Goal: Check status: Check status

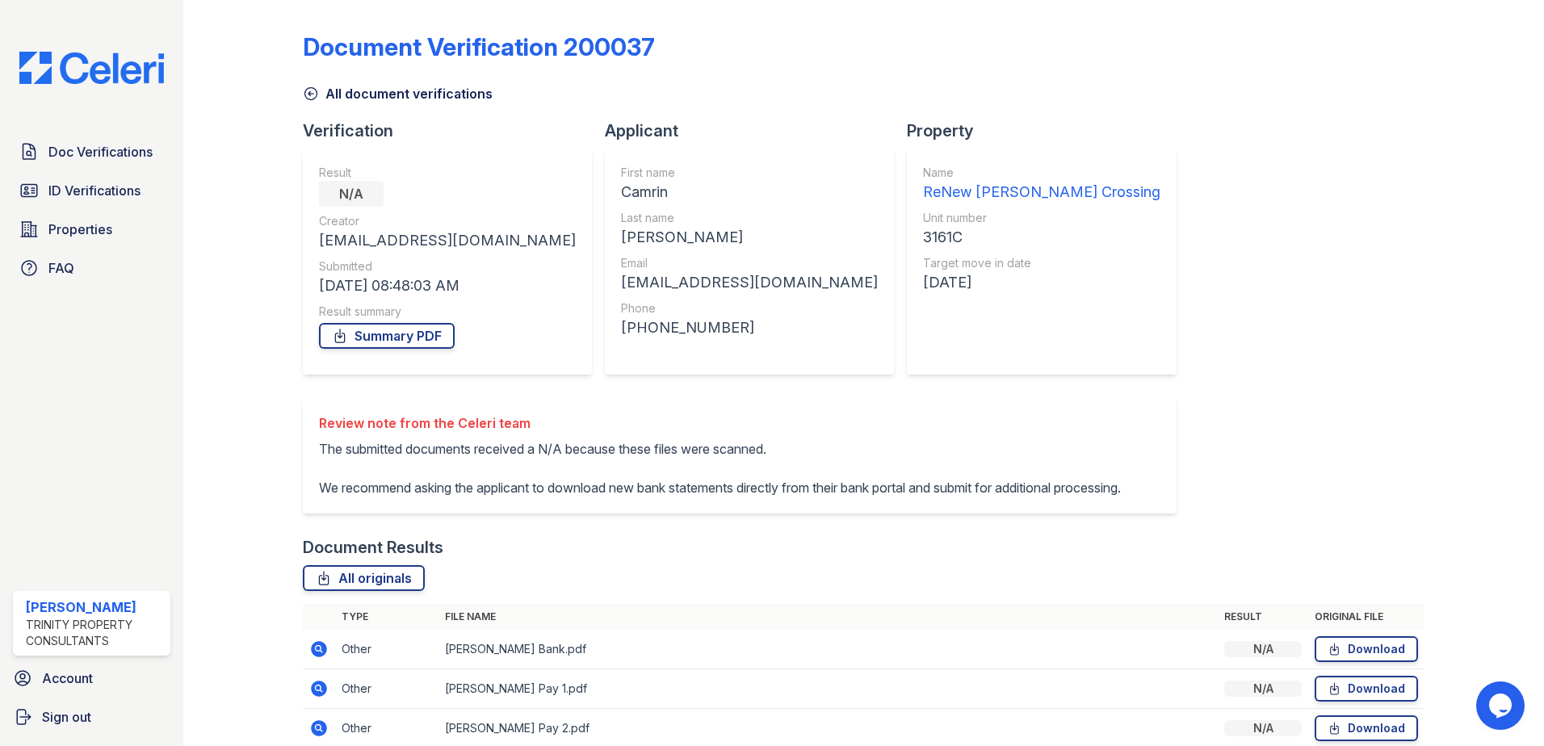
scroll to position [251, 0]
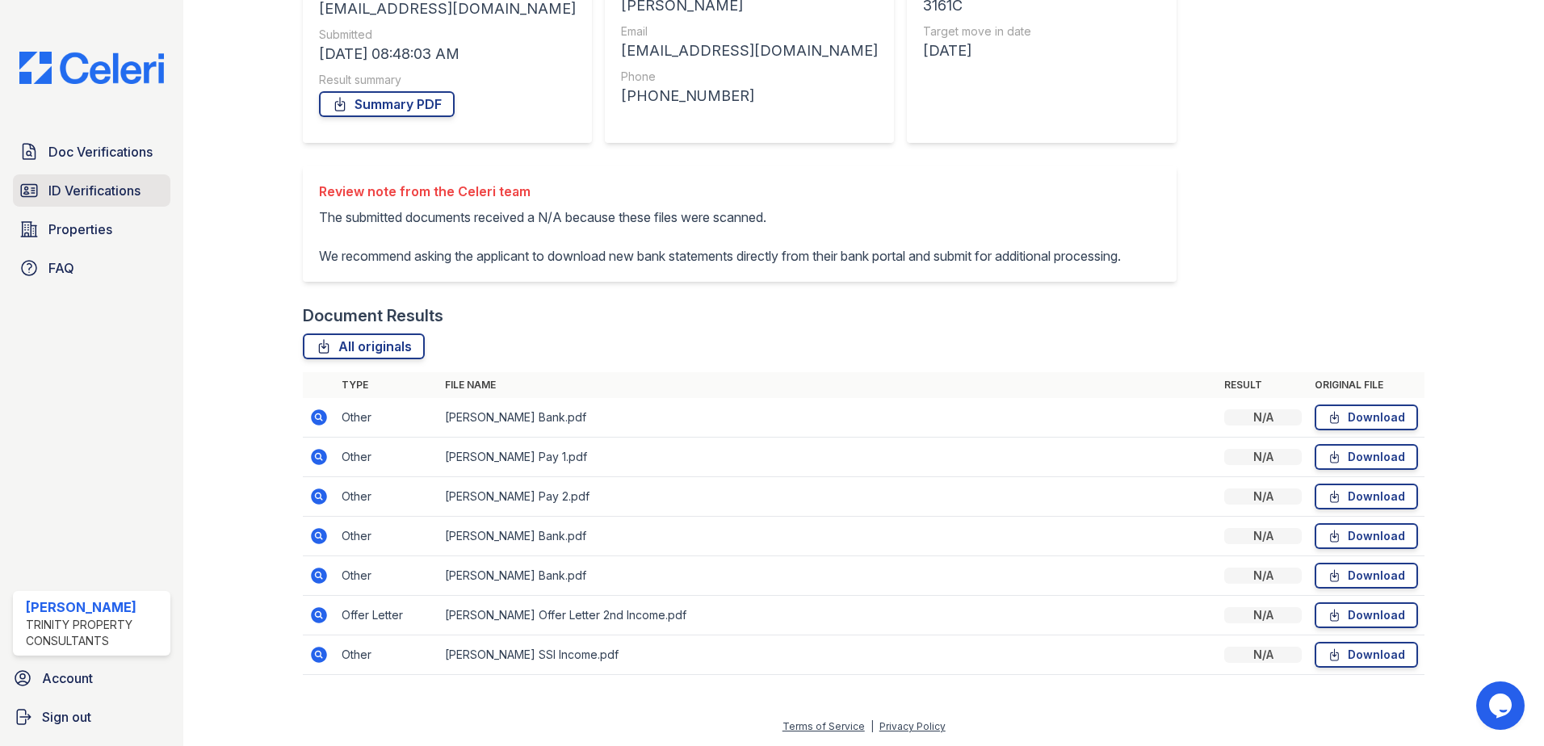
click at [96, 180] on link "ID Verifications" at bounding box center [91, 190] width 157 height 32
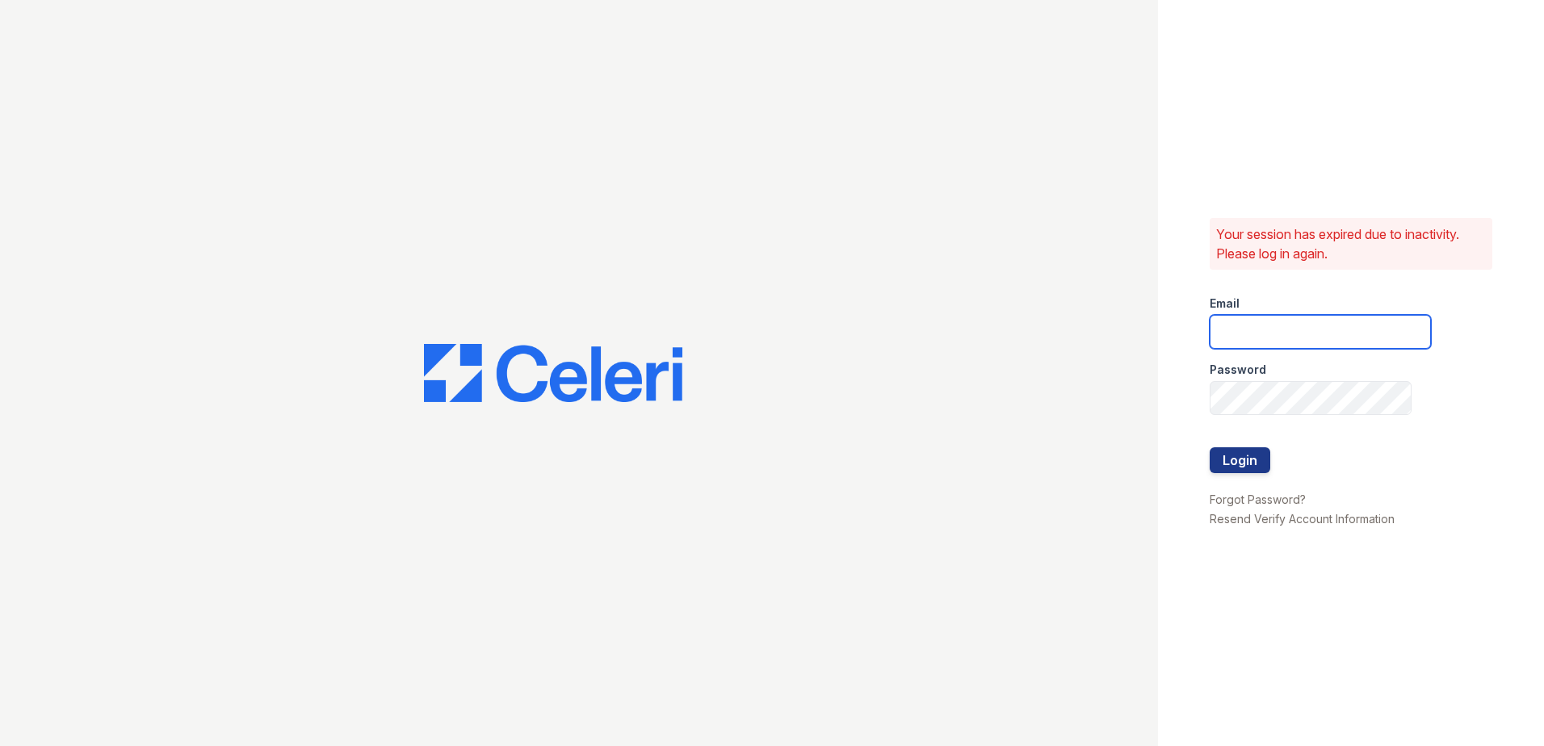
type input "dbailey@trinity-pm.com"
click at [1245, 457] on button "Login" at bounding box center [1240, 460] width 61 height 26
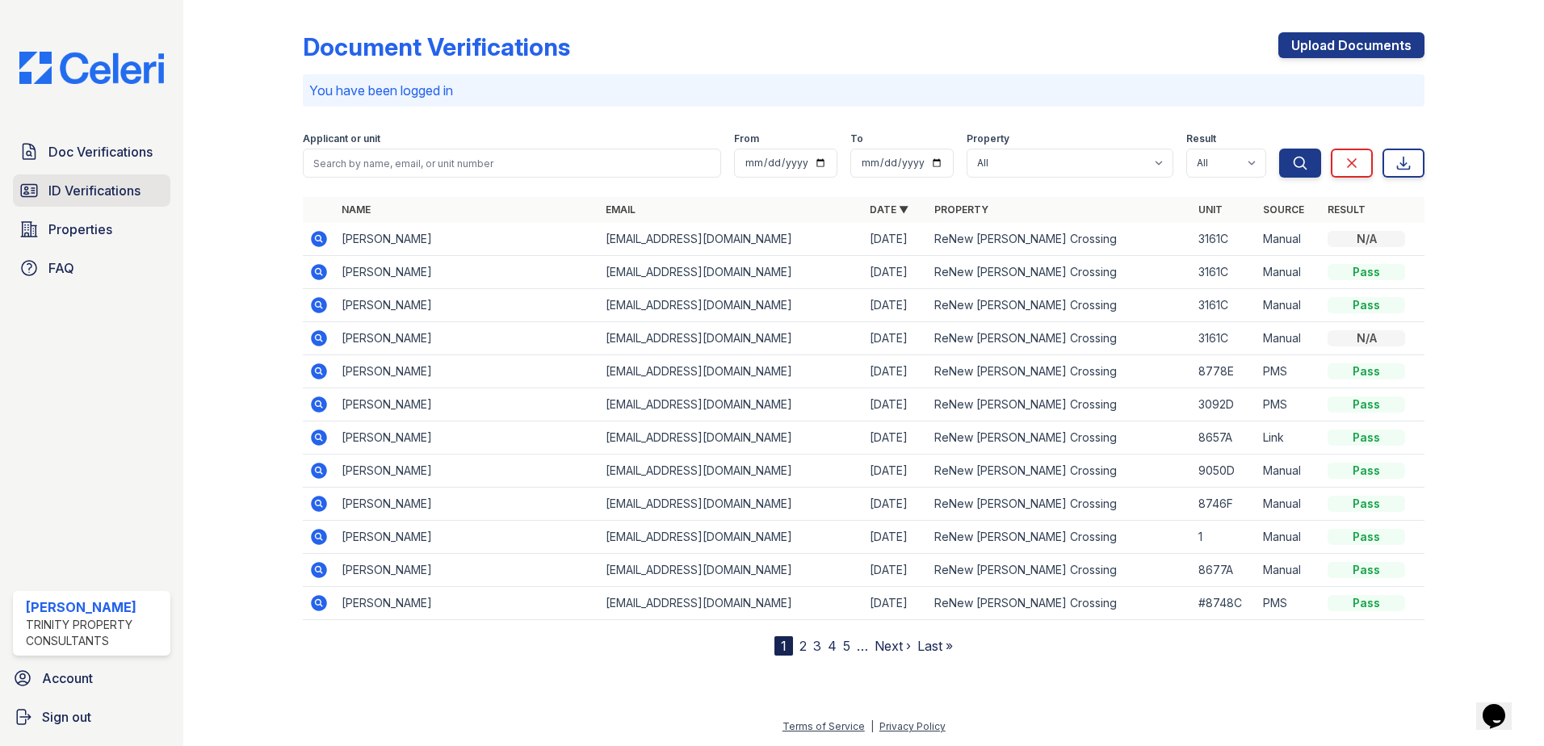
click at [96, 186] on span "ID Verifications" at bounding box center [94, 190] width 92 height 19
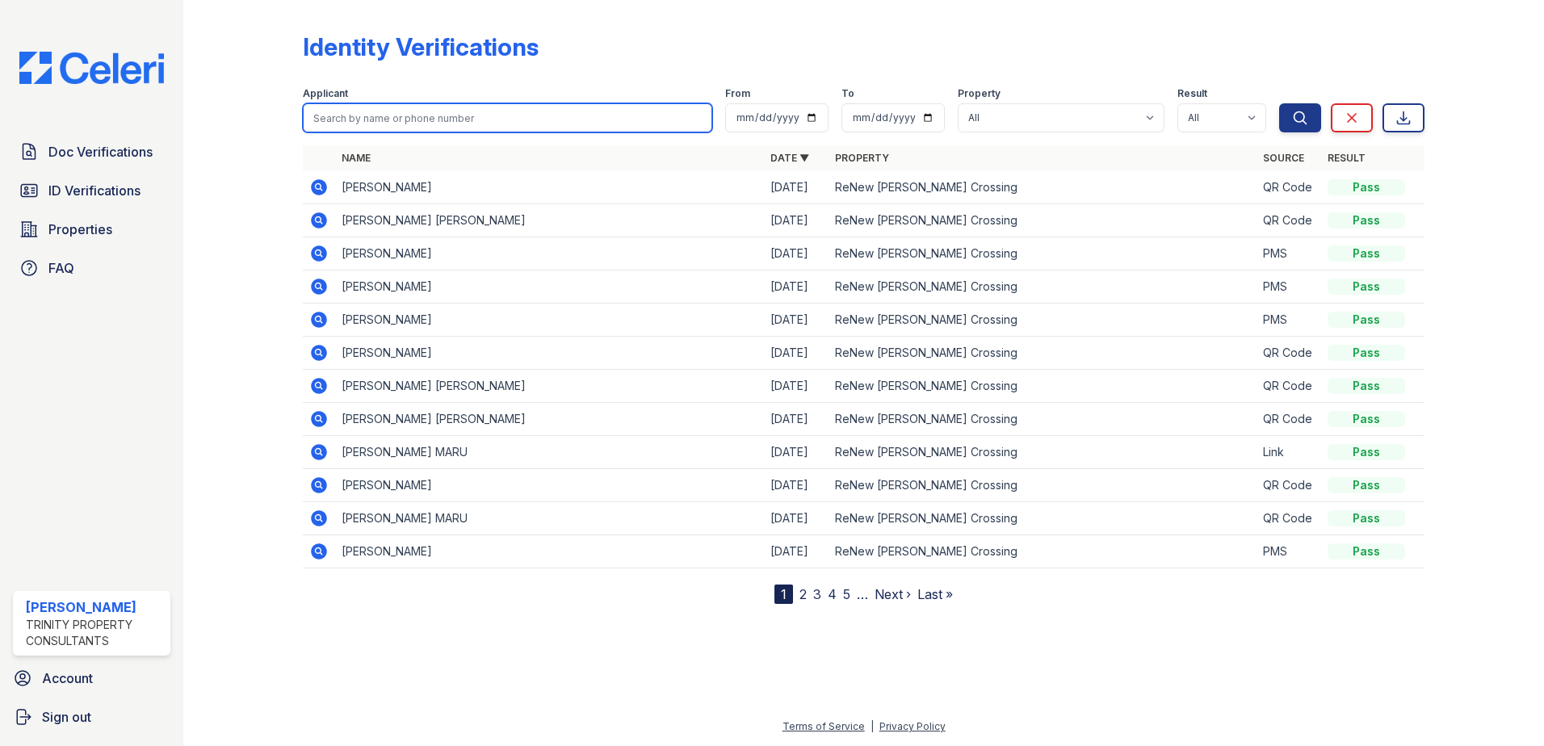
click at [386, 108] on input "search" at bounding box center [507, 117] width 409 height 29
type input "camrin"
click at [1279, 103] on button "Search" at bounding box center [1300, 117] width 42 height 29
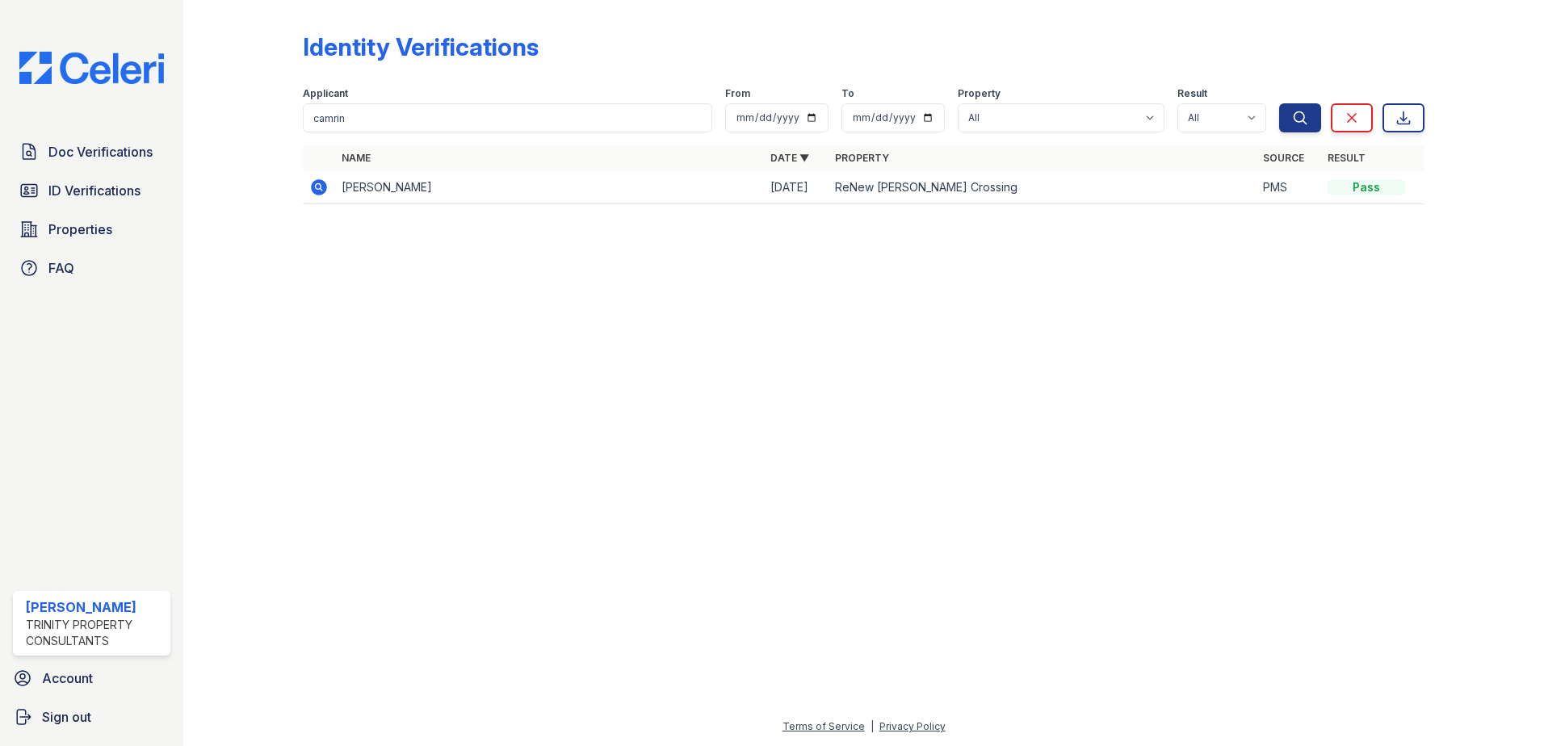
click at [319, 182] on icon at bounding box center [319, 187] width 16 height 16
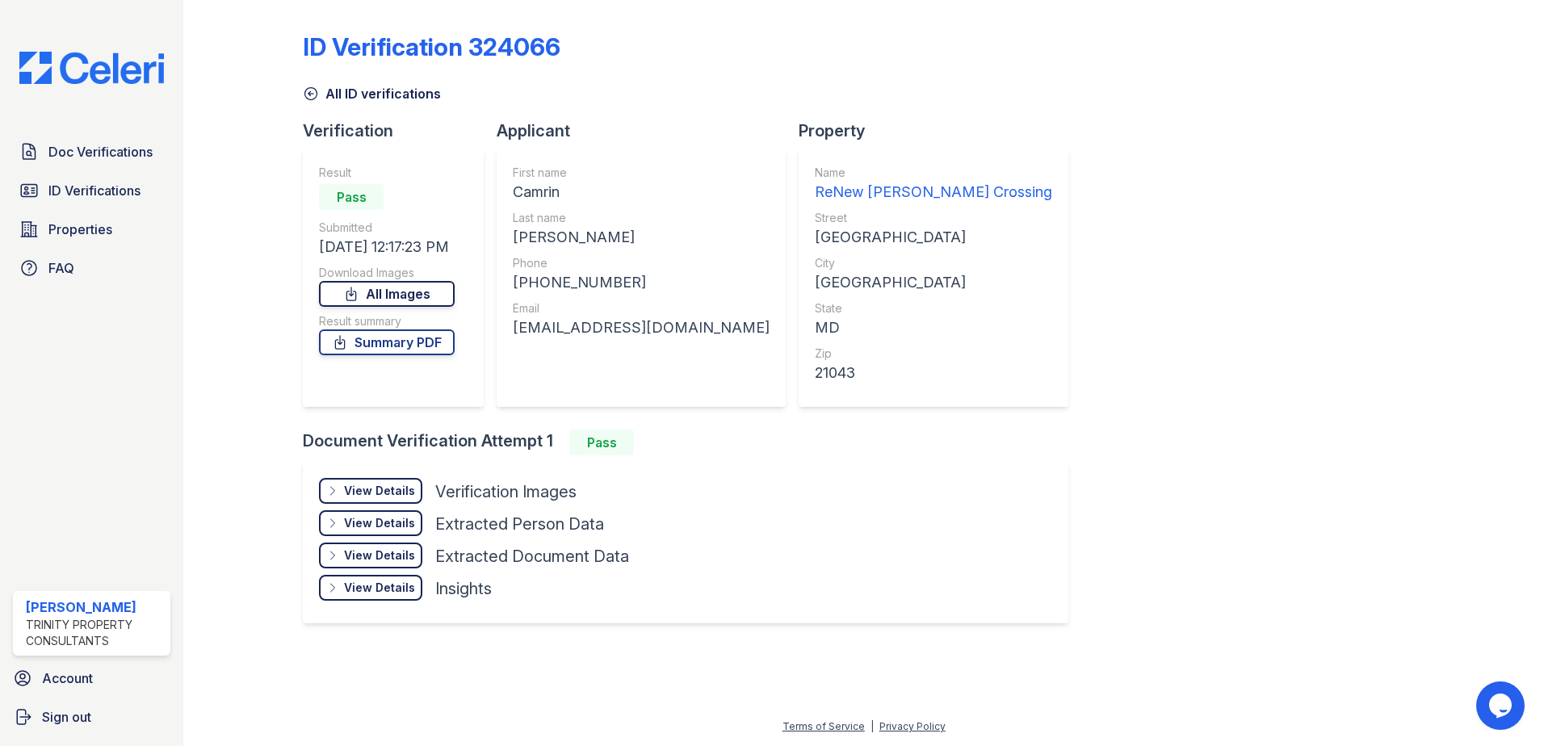
click at [419, 298] on link "All Images" at bounding box center [387, 294] width 136 height 26
click at [961, 143] on div "Property Name ReNew [PERSON_NAME][GEOGRAPHIC_DATA] Street [STREET_ADDRESS] City…" at bounding box center [940, 275] width 283 height 310
